Goal: Information Seeking & Learning: Learn about a topic

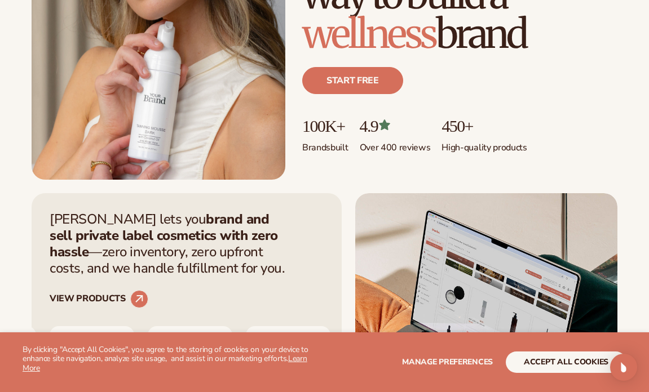
scroll to position [225, 0]
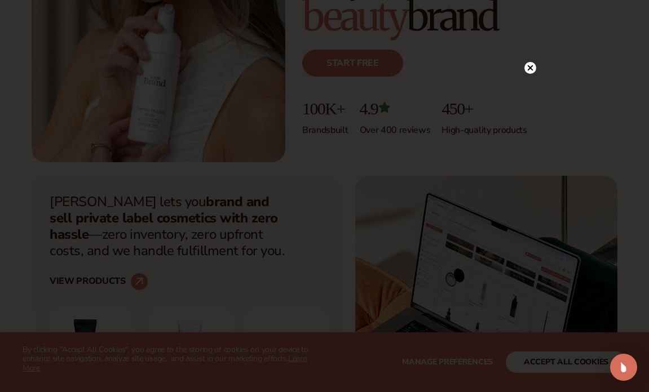
click at [532, 67] on circle at bounding box center [530, 68] width 12 height 12
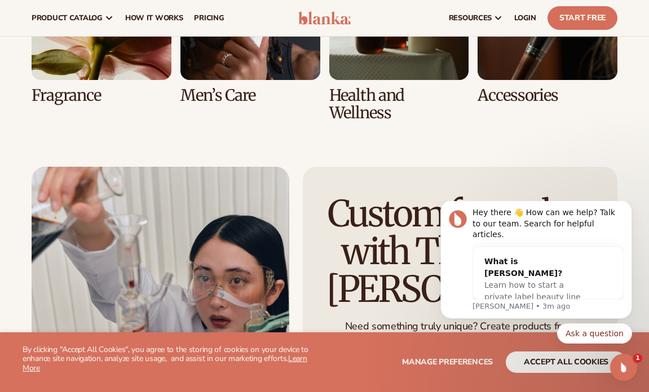
scroll to position [2198, 0]
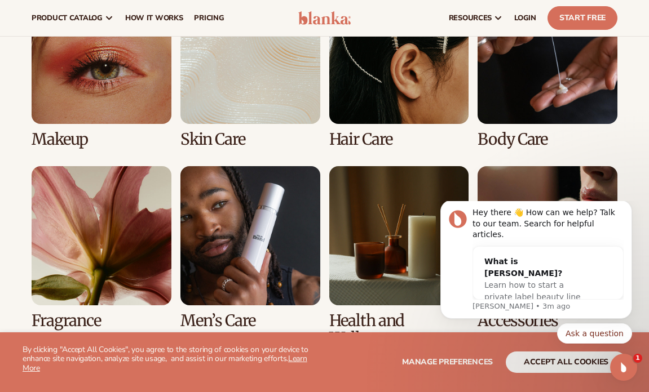
click at [83, 67] on link "1 / 8" at bounding box center [102, 66] width 140 height 164
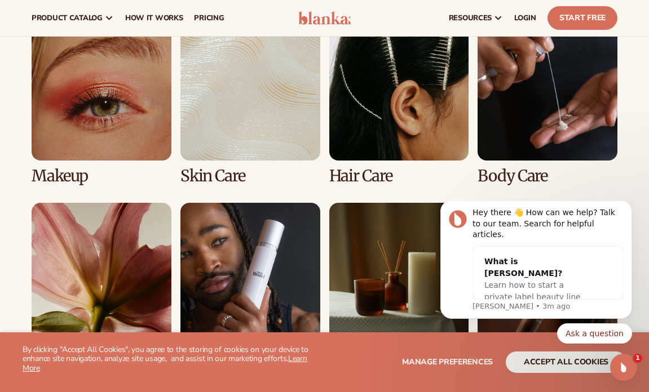
scroll to position [2142, 0]
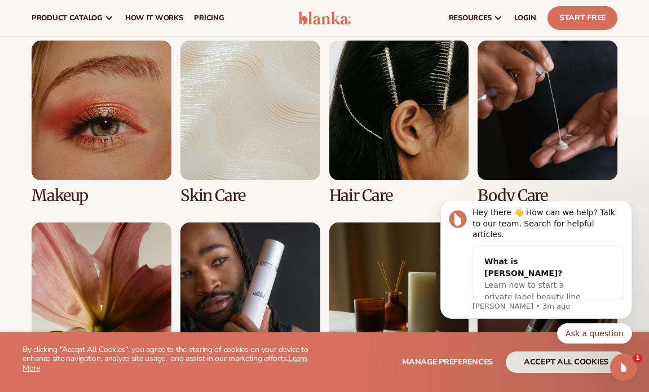
click at [114, 101] on link "1 / 8" at bounding box center [102, 123] width 140 height 164
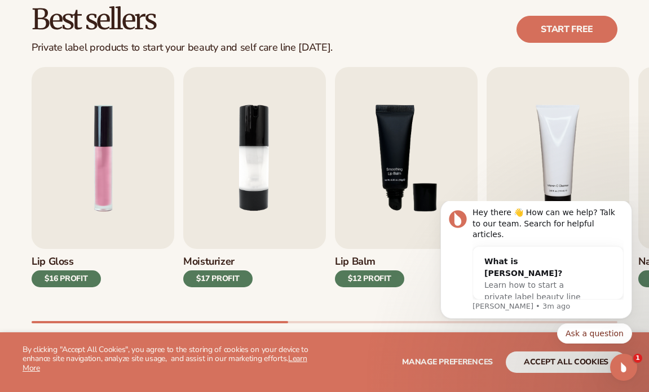
scroll to position [395, 0]
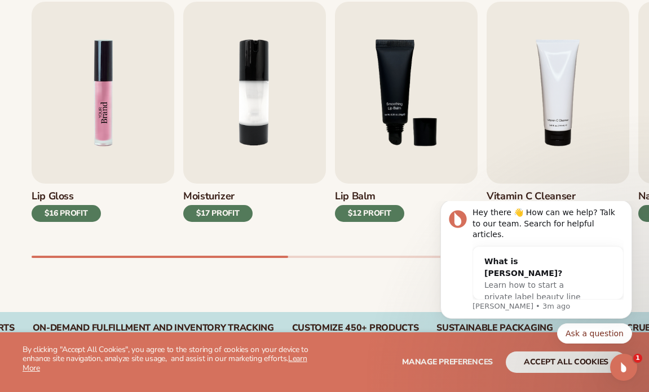
click at [86, 101] on img "1 / 9" at bounding box center [103, 93] width 143 height 182
click at [87, 214] on div "$16 PROFIT" at bounding box center [66, 213] width 69 height 17
click at [57, 210] on div "$16 PROFIT" at bounding box center [66, 213] width 69 height 17
click at [79, 50] on img "1 / 9" at bounding box center [103, 93] width 143 height 182
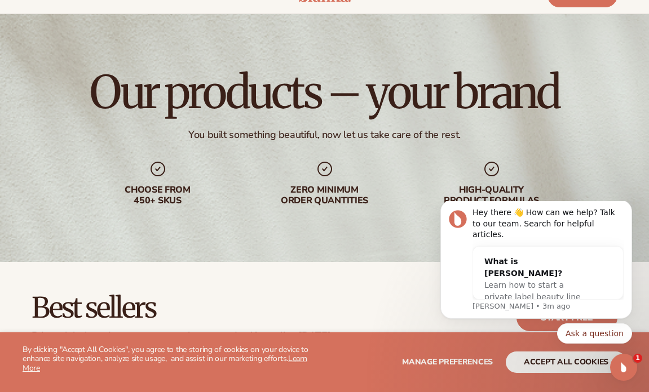
scroll to position [0, 0]
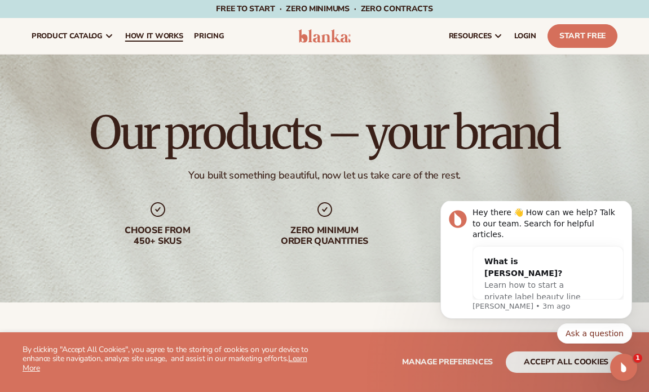
click at [144, 43] on link "How It Works" at bounding box center [154, 36] width 69 height 36
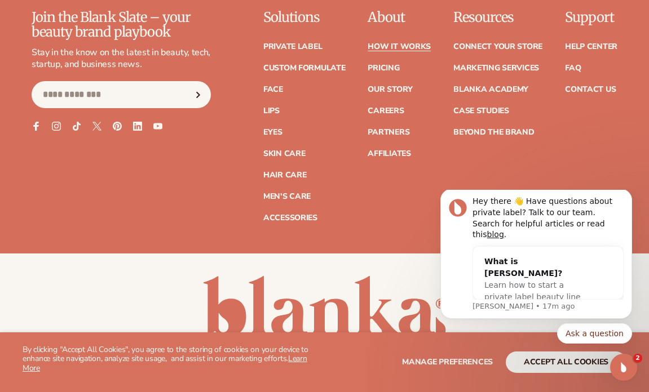
scroll to position [2528, 0]
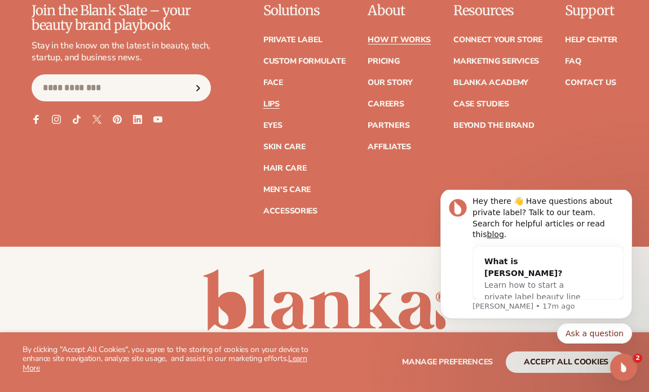
click at [277, 100] on link "Lips" at bounding box center [271, 104] width 16 height 8
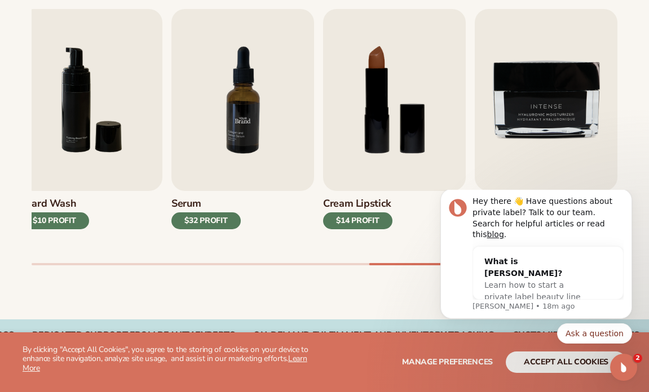
scroll to position [282, 0]
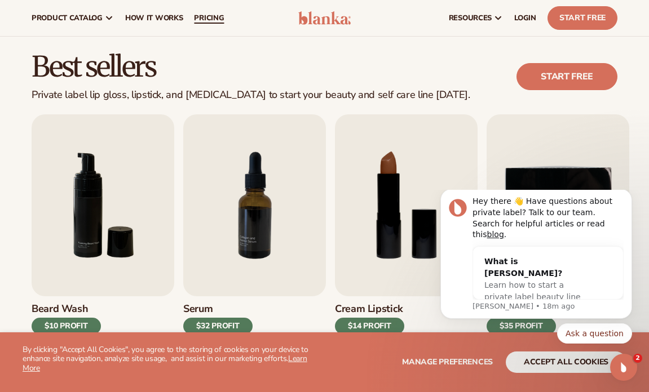
click at [219, 15] on span "pricing" at bounding box center [209, 18] width 30 height 9
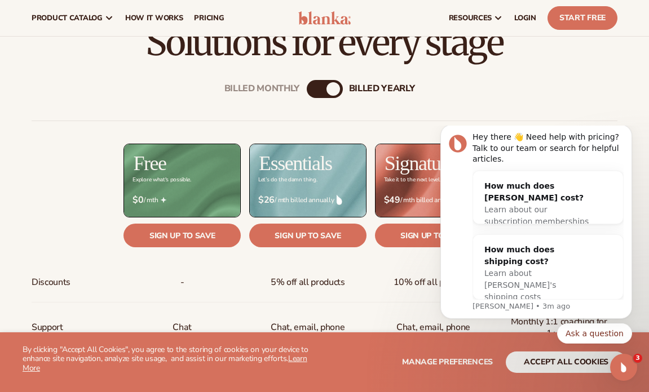
scroll to position [338, 0]
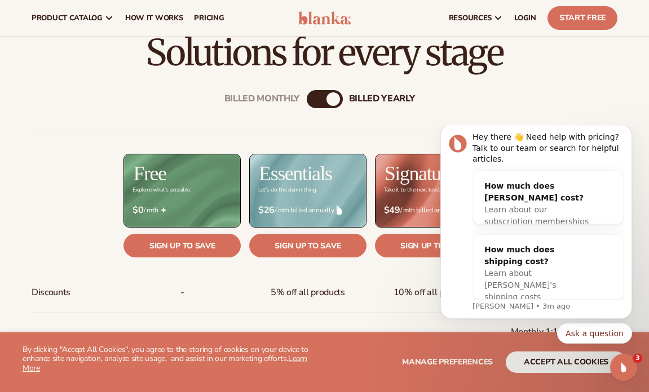
click at [329, 98] on div "billed Yearly" at bounding box center [333, 99] width 14 height 14
click at [275, 97] on div "Billed Monthly" at bounding box center [262, 99] width 76 height 11
click at [335, 101] on div "billed Yearly" at bounding box center [336, 99] width 14 height 14
click at [315, 97] on div "Billed Monthly" at bounding box center [314, 99] width 14 height 14
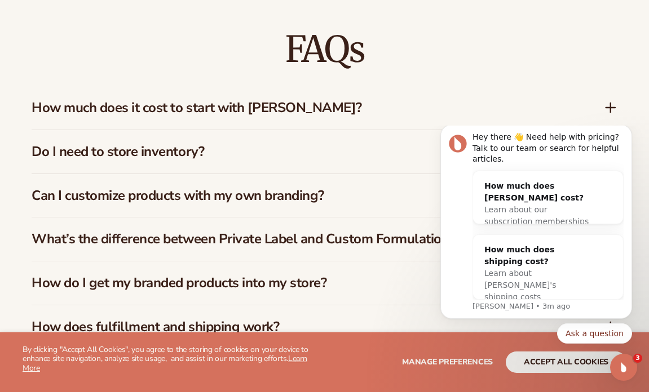
scroll to position [1635, 0]
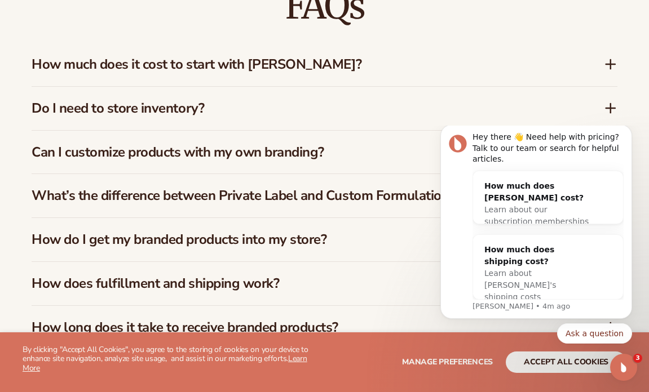
click at [610, 61] on icon at bounding box center [611, 64] width 14 height 14
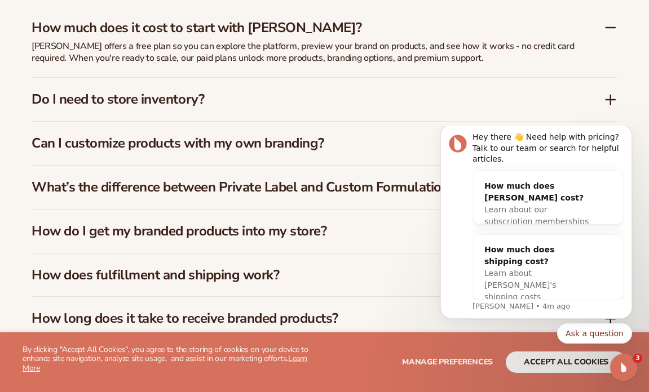
scroll to position [1691, 0]
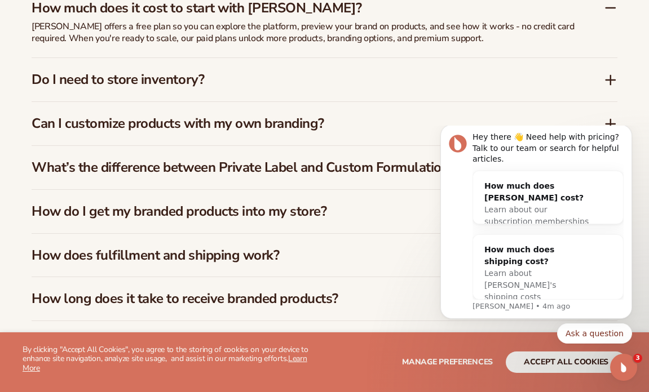
click at [613, 80] on icon at bounding box center [610, 80] width 9 height 0
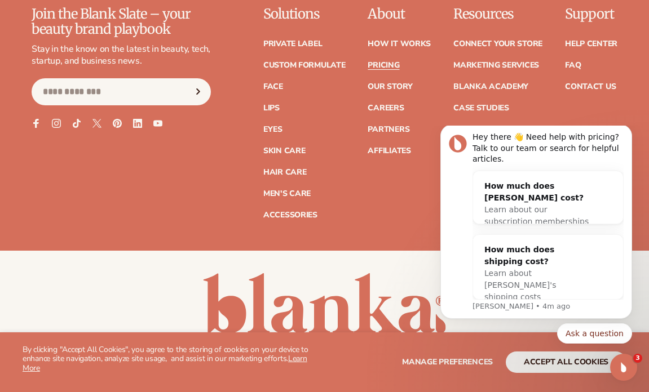
scroll to position [2454, 0]
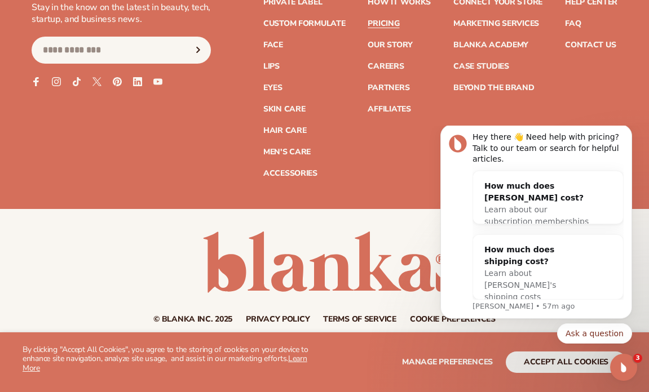
drag, startPoint x: 282, startPoint y: 211, endPoint x: 119, endPoint y: 121, distance: 187.0
